Goal: Task Accomplishment & Management: Use online tool/utility

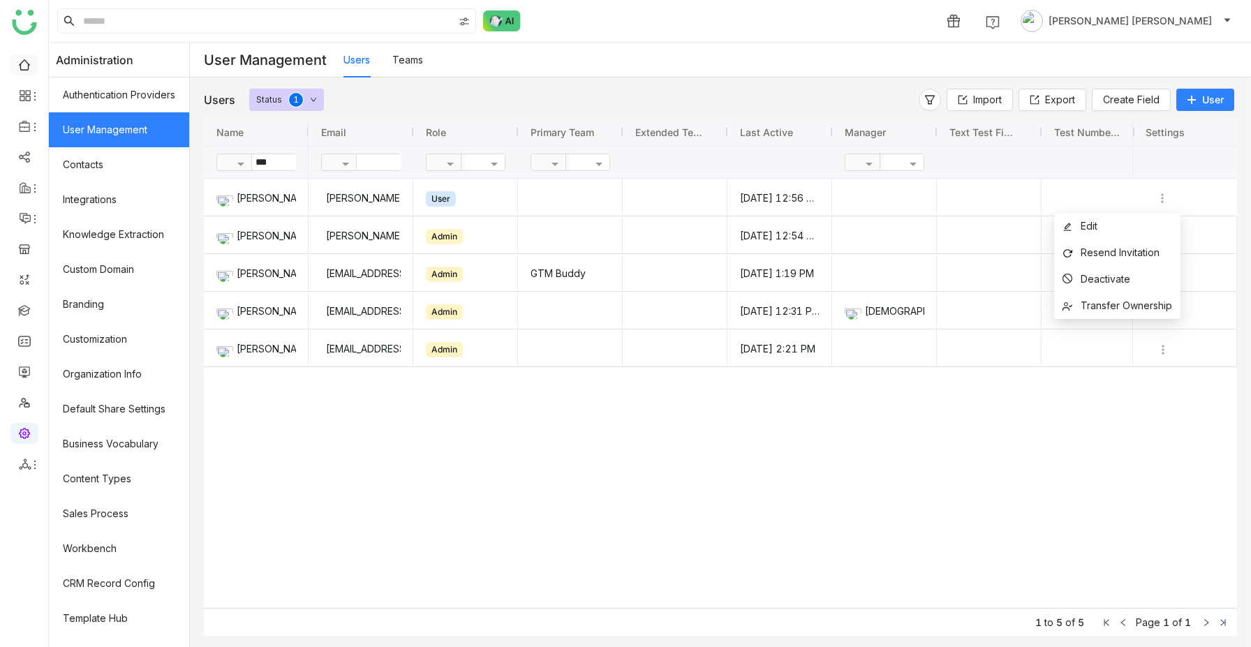
click at [30, 64] on link at bounding box center [24, 64] width 13 height 12
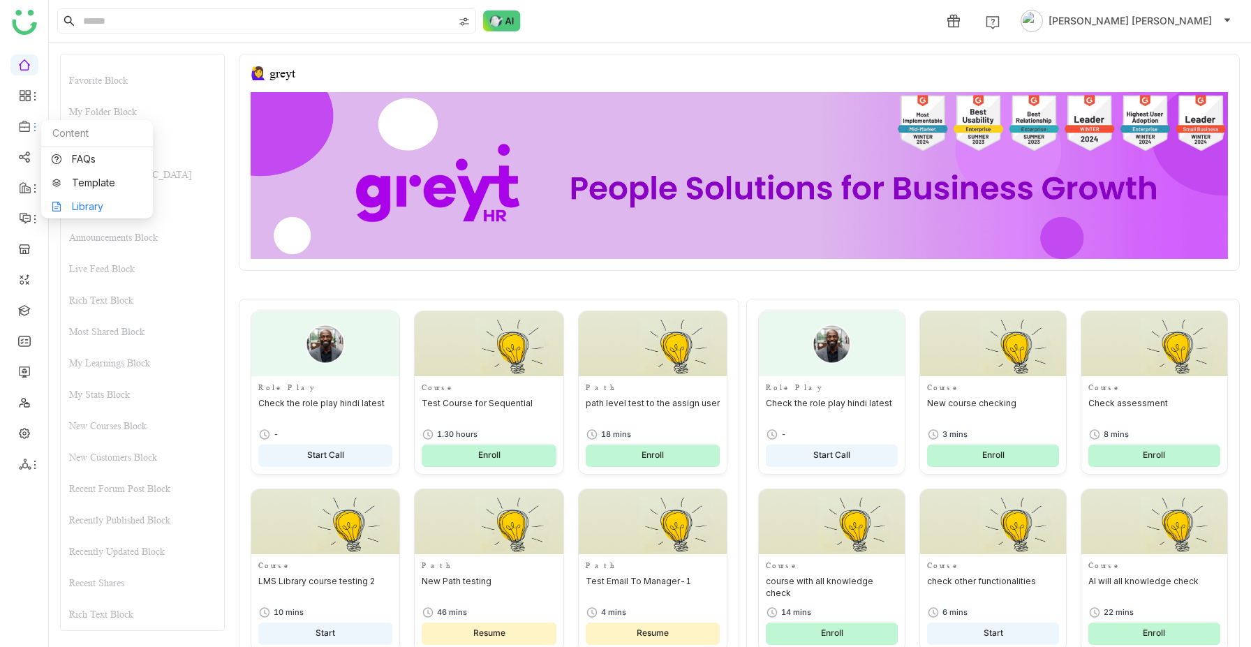
click at [90, 202] on link "Library" at bounding box center [97, 207] width 91 height 10
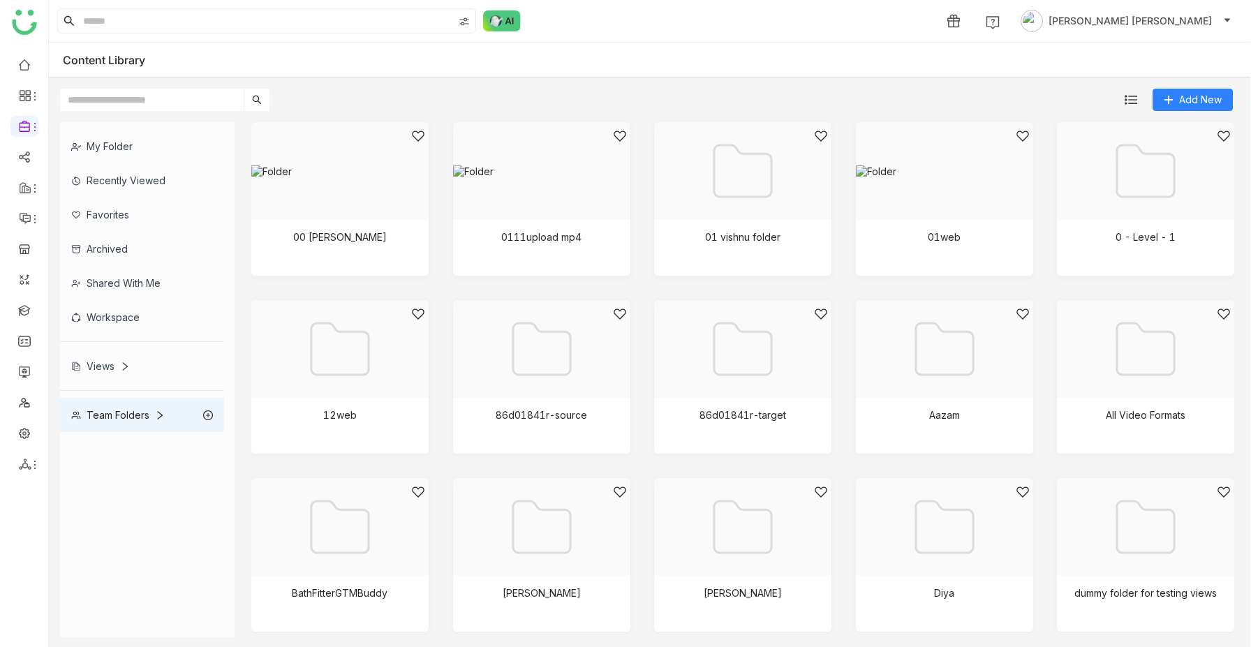
click at [98, 137] on div "My Folder" at bounding box center [142, 146] width 164 height 34
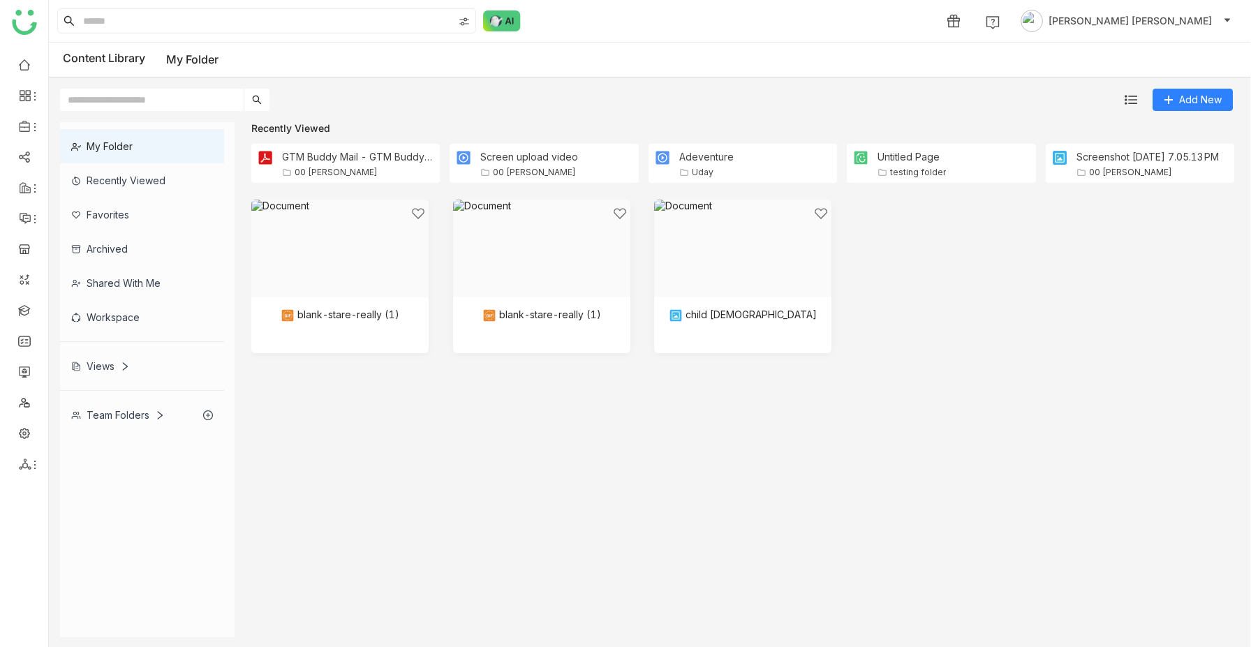
click at [139, 133] on div "My Folder" at bounding box center [142, 146] width 164 height 34
click at [121, 410] on div "Team Folders" at bounding box center [118, 415] width 94 height 12
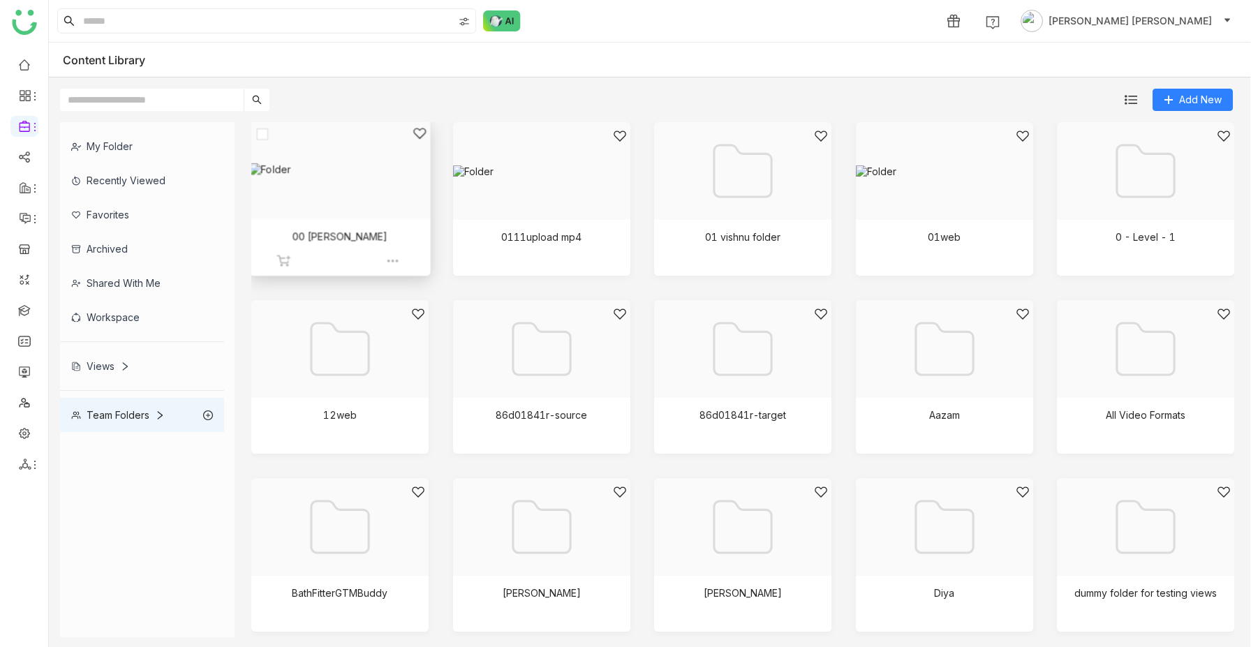
click at [350, 191] on div at bounding box center [335, 186] width 156 height 121
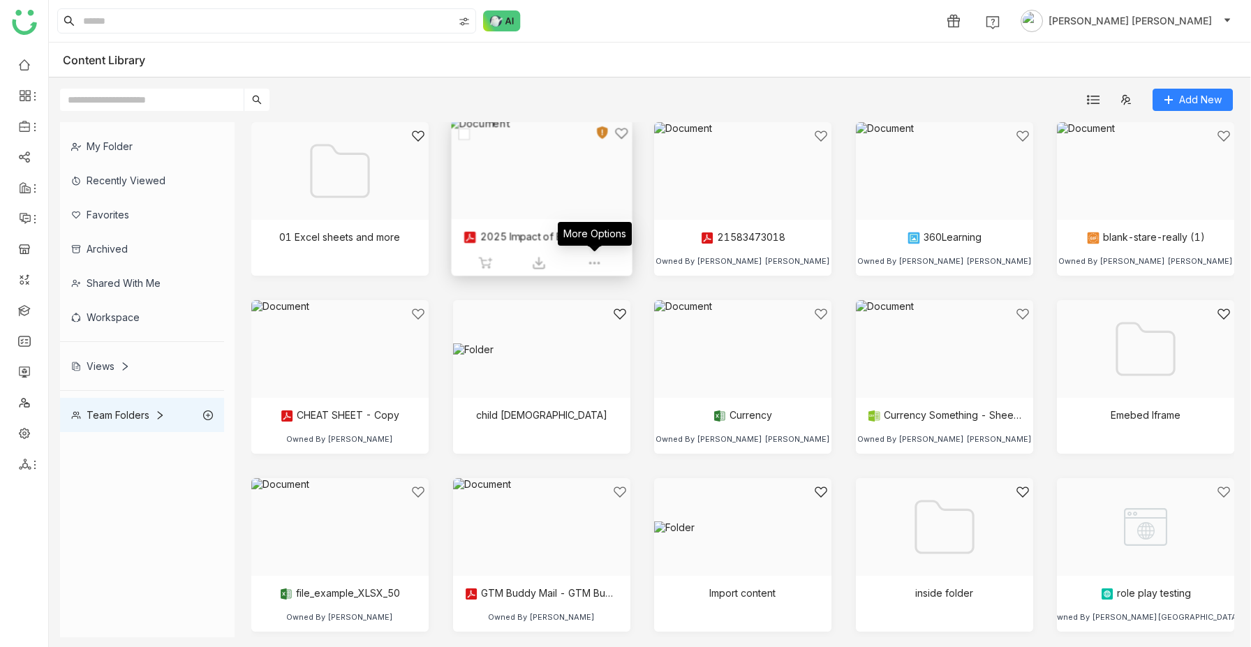
click at [592, 260] on img at bounding box center [594, 263] width 14 height 14
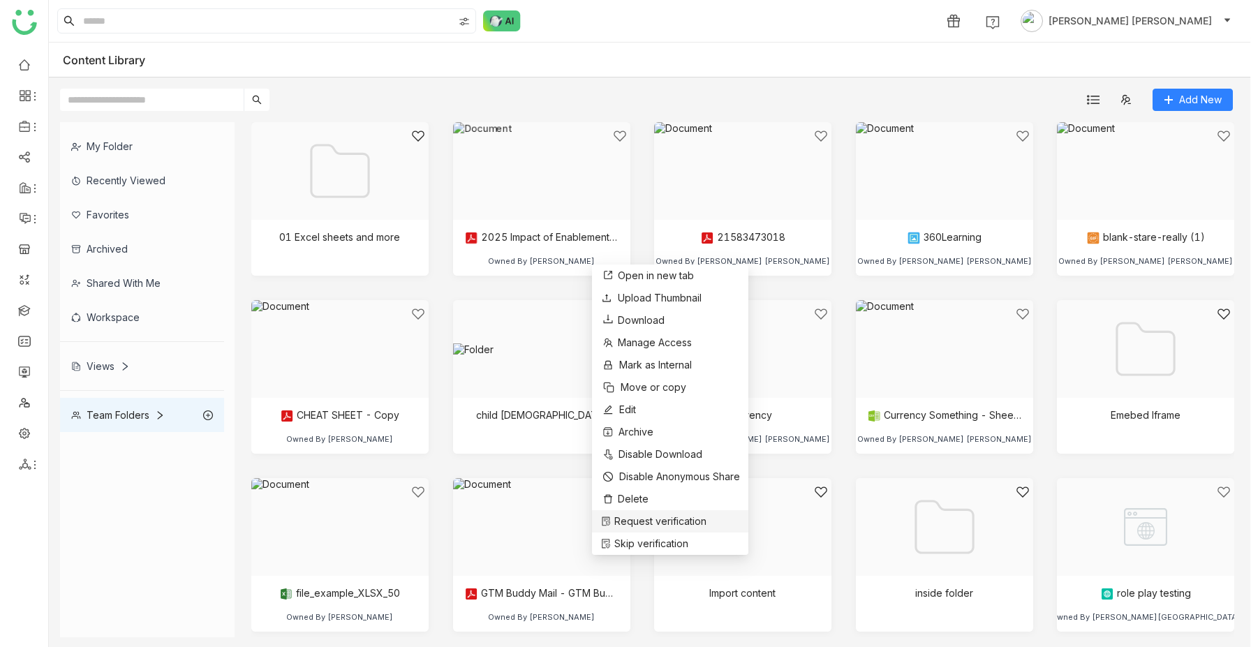
click at [657, 523] on span "Request verification" at bounding box center [660, 521] width 92 height 15
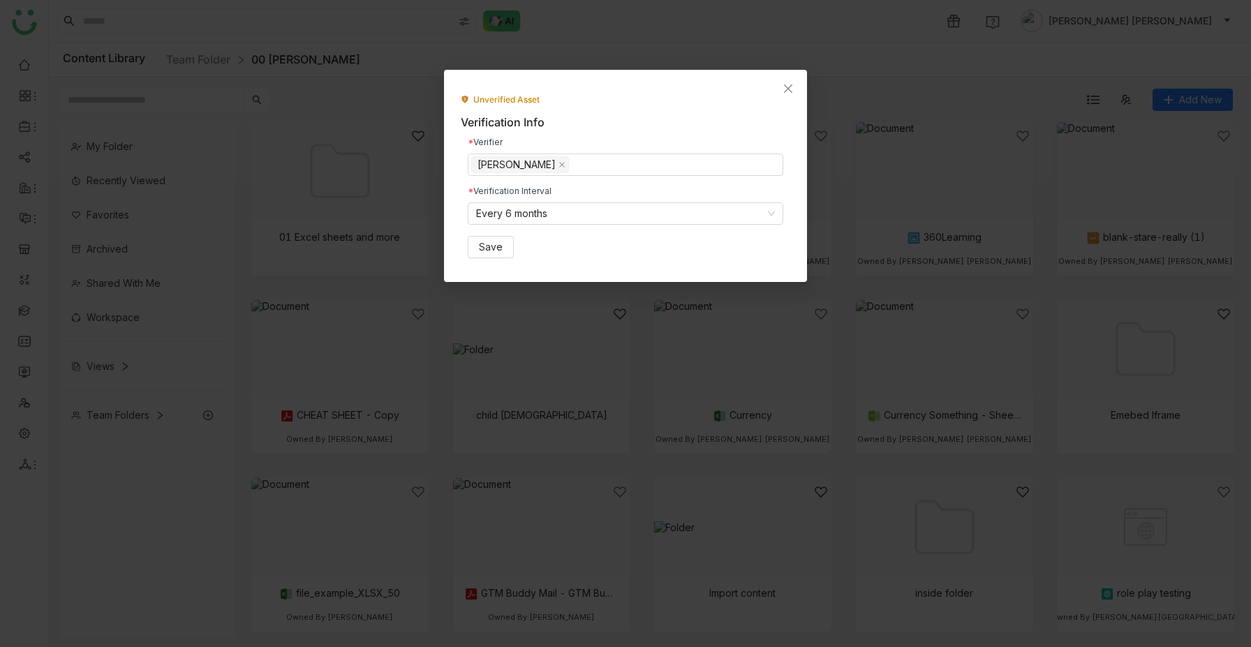
click at [556, 165] on div "[PERSON_NAME]" at bounding box center [516, 164] width 78 height 15
type input "*"
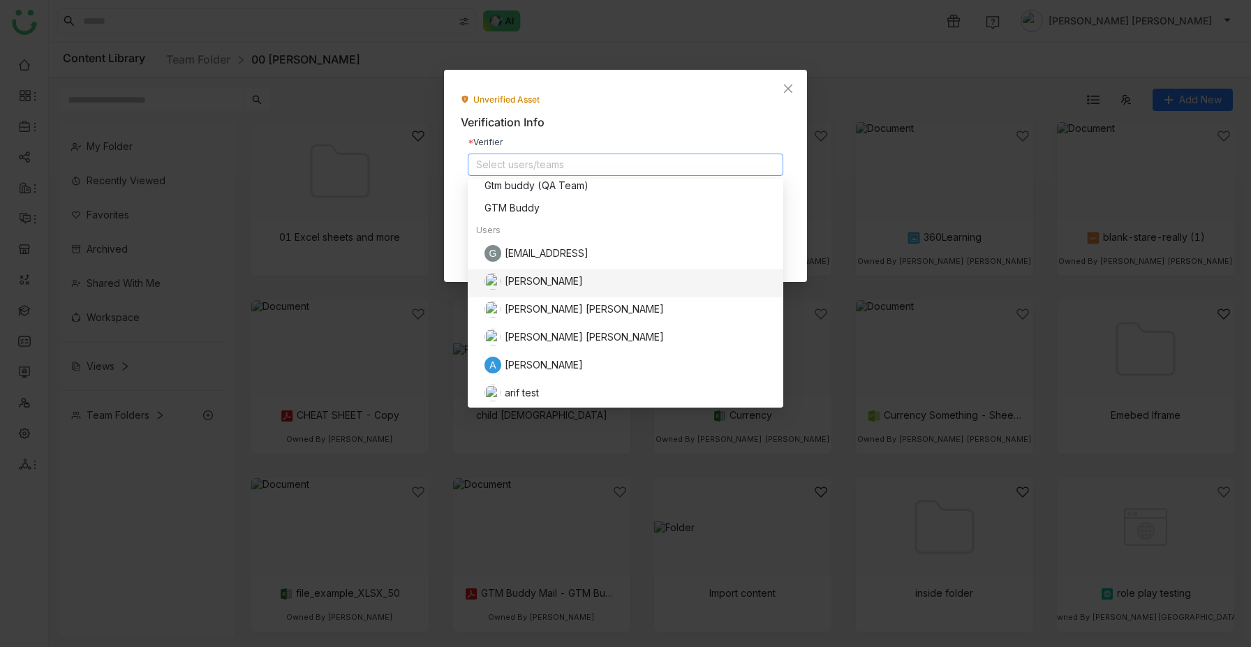
scroll to position [200, 0]
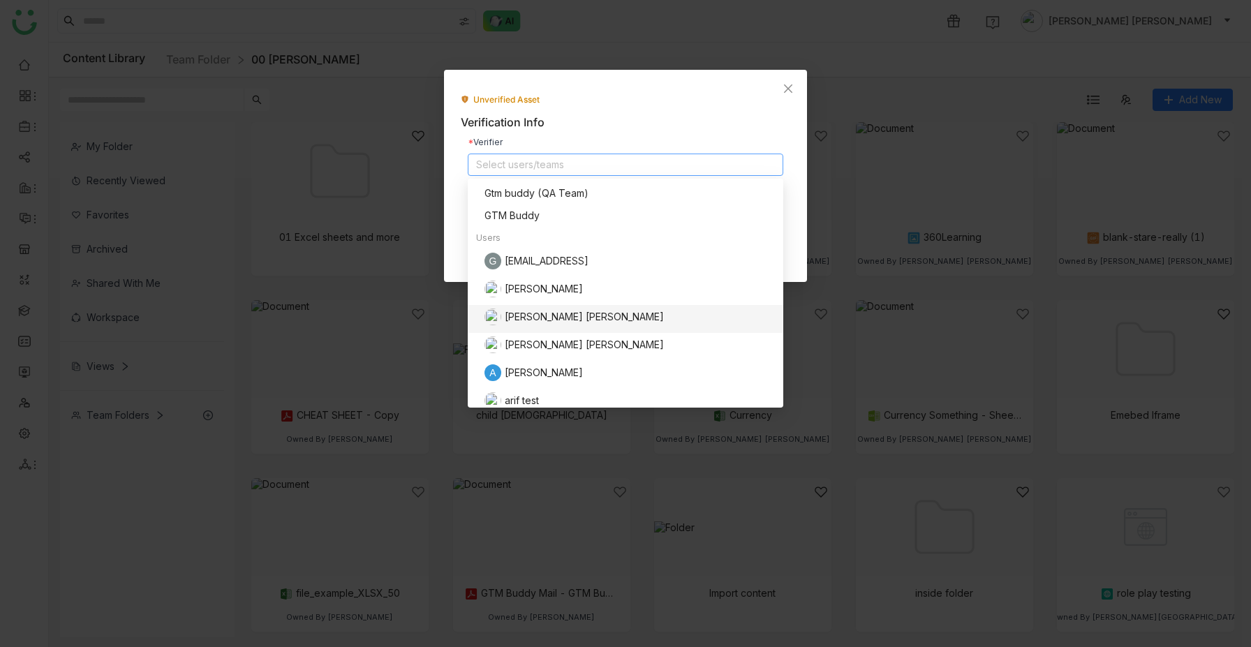
click at [558, 315] on div "[PERSON_NAME] [PERSON_NAME]" at bounding box center [629, 316] width 290 height 17
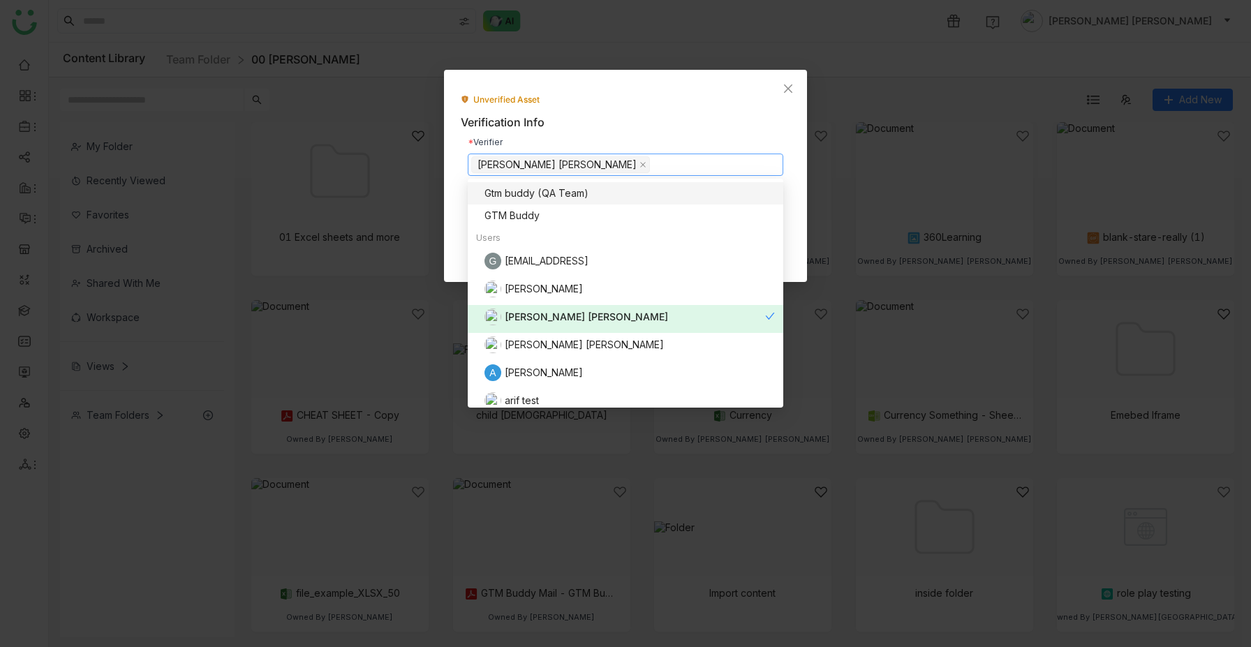
click at [735, 97] on div "Unverified Asset" at bounding box center [625, 100] width 329 height 13
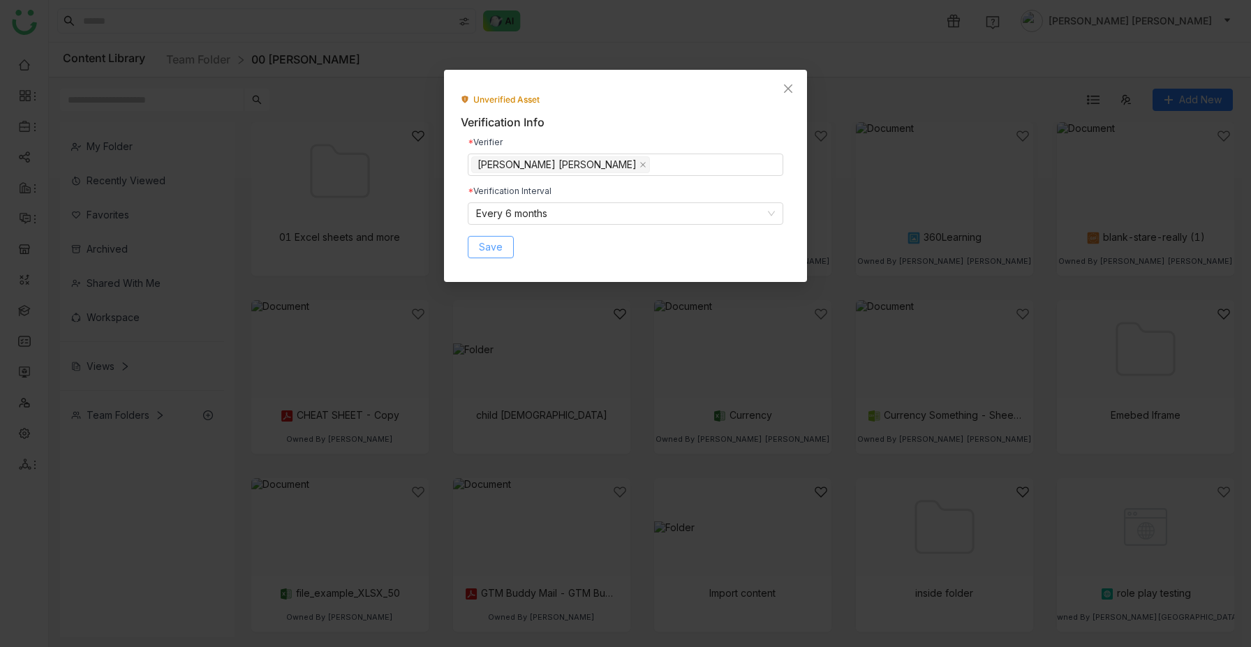
click at [501, 250] on span "Save" at bounding box center [491, 246] width 24 height 15
click at [489, 248] on span "Save" at bounding box center [491, 246] width 24 height 15
